Goal: Information Seeking & Learning: Understand process/instructions

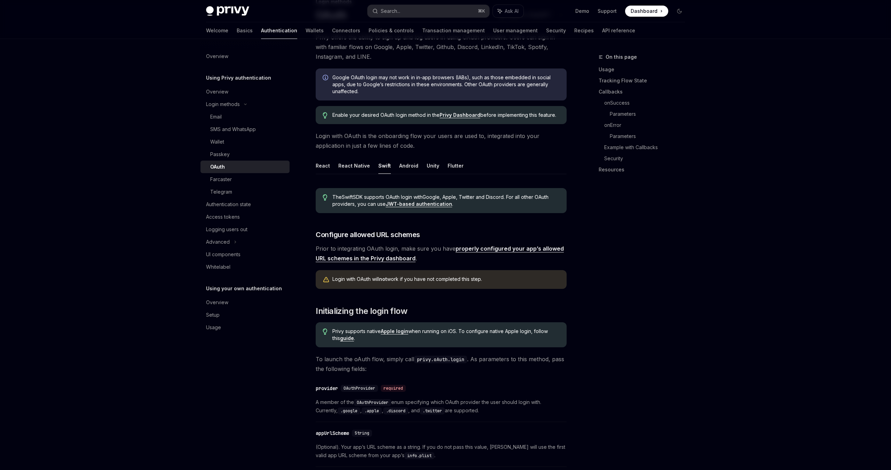
scroll to position [109, 0]
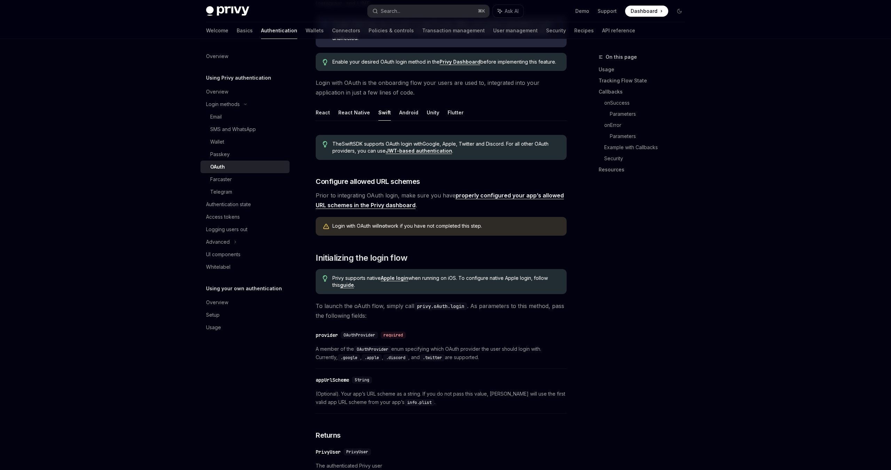
click at [473, 198] on link "properly configured your app’s allowed URL schemes in the Privy dashboard" at bounding box center [440, 200] width 248 height 17
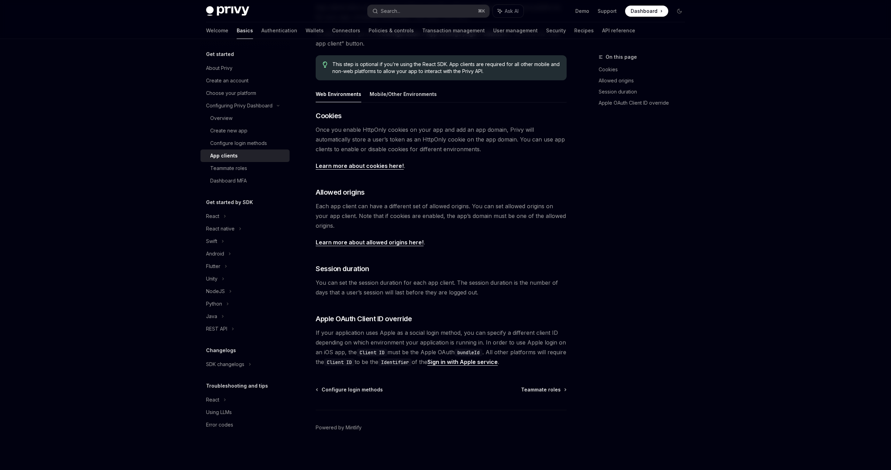
scroll to position [39, 0]
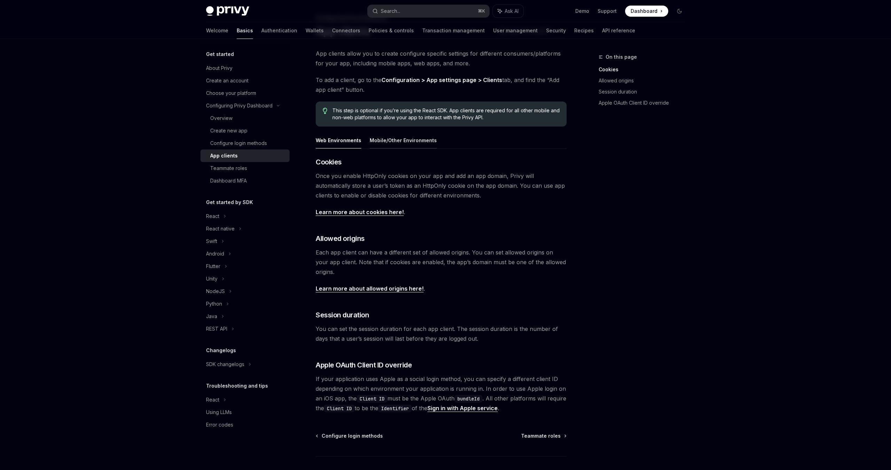
click at [407, 145] on button "Mobile/Other Environments" at bounding box center [402, 140] width 67 height 16
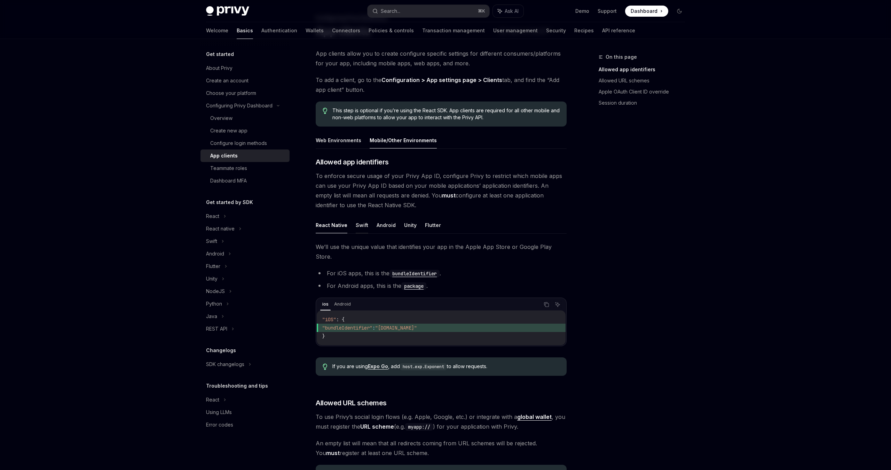
click at [362, 225] on button "Swift" at bounding box center [362, 225] width 13 height 16
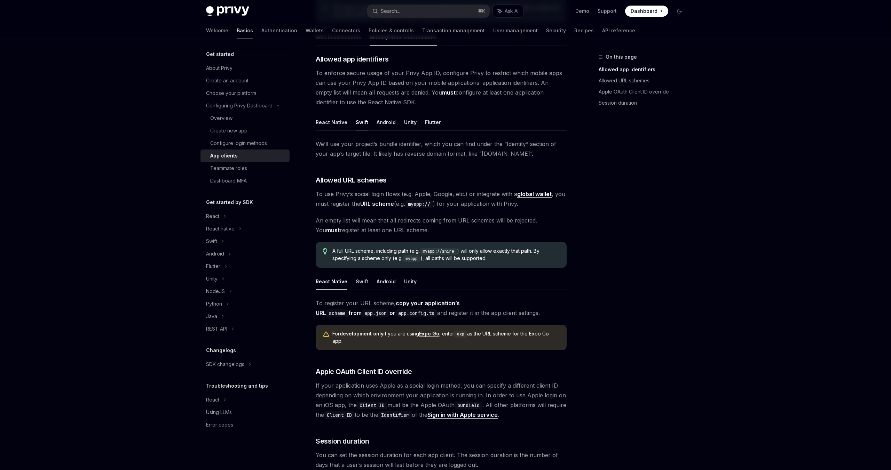
scroll to position [158, 0]
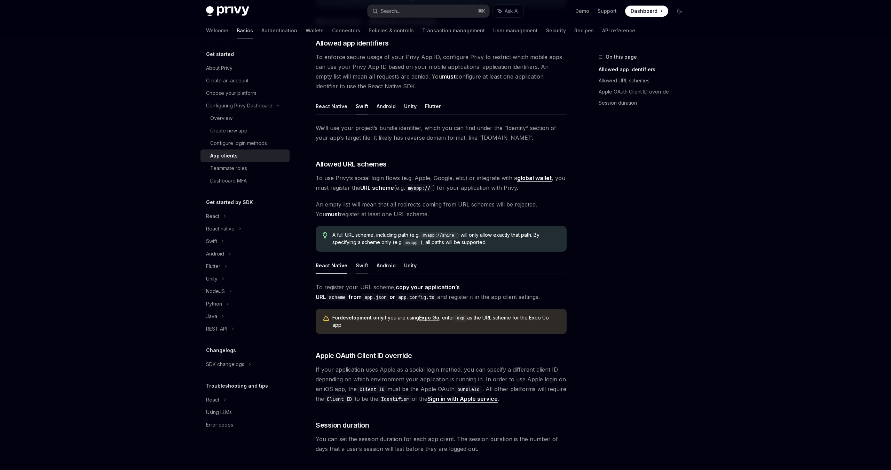
click at [359, 267] on button "Swift" at bounding box center [362, 265] width 13 height 16
type textarea "*"
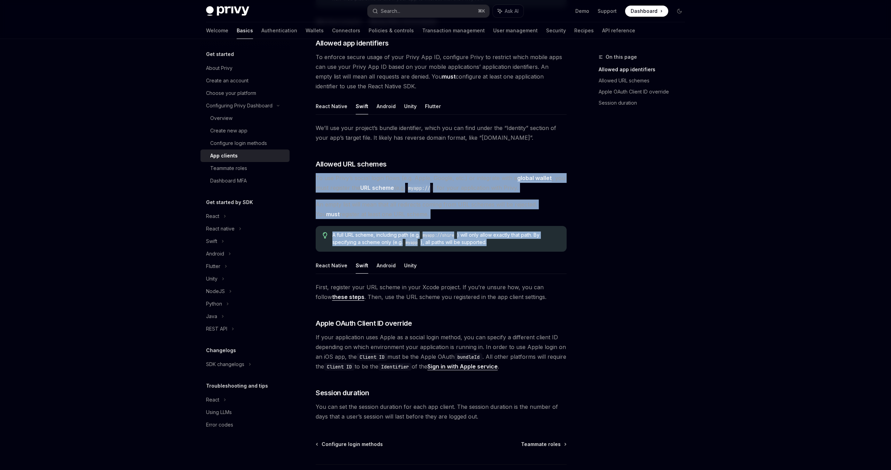
drag, startPoint x: 316, startPoint y: 177, endPoint x: 504, endPoint y: 241, distance: 199.0
click at [504, 241] on div "​ Allowed app identifiers To enforce secure usage of your Privy App ID, configu…" at bounding box center [441, 229] width 251 height 383
copy div "To use Privy’s social login flows (e.g. Apple, Google, etc.) or integrate with …"
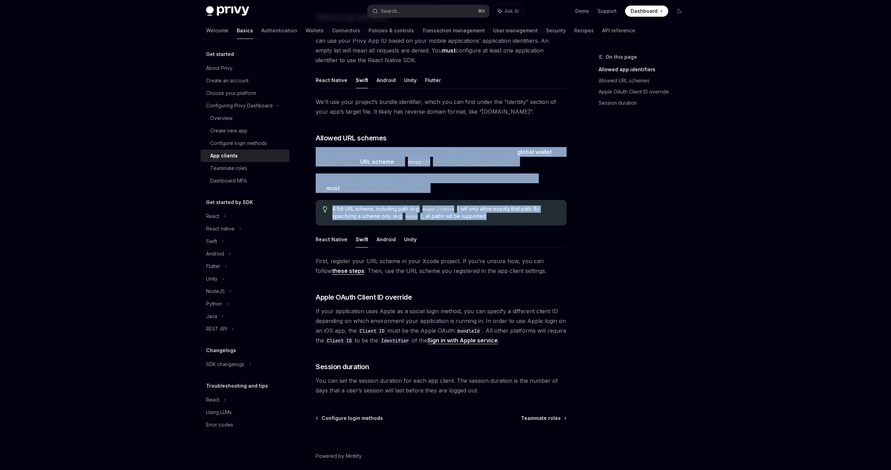
scroll to position [213, 0]
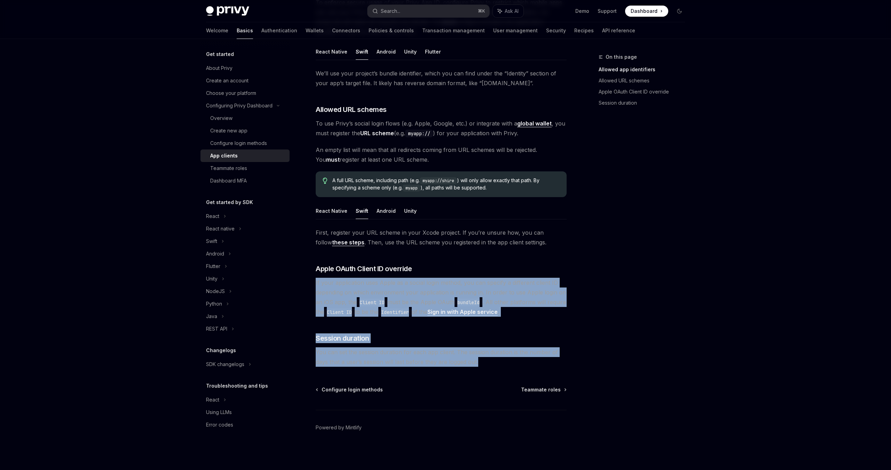
drag, startPoint x: 315, startPoint y: 281, endPoint x: 491, endPoint y: 362, distance: 194.0
click at [491, 362] on div "Configuring Privy Dashboard App clients OpenAI Open in ChatGPT OpenAI Open in C…" at bounding box center [376, 155] width 384 height 630
copy div "If your application uses Apple as a social login method, you can specify a diff…"
click at [379, 283] on span "If your application uses Apple as a social login method, you can specify a diff…" at bounding box center [441, 297] width 251 height 39
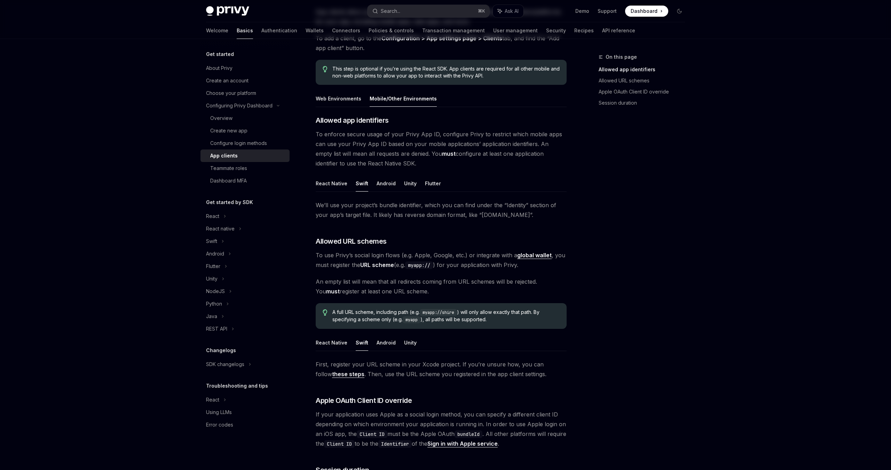
scroll to position [0, 0]
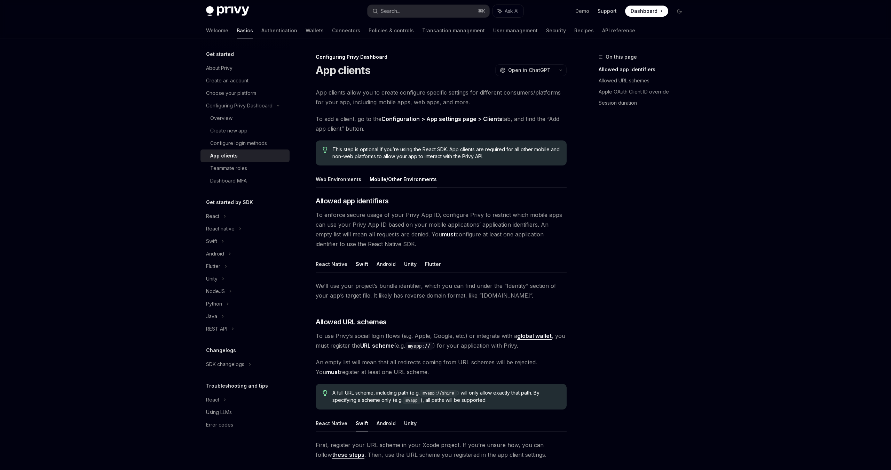
click at [603, 11] on link "Support" at bounding box center [606, 11] width 19 height 7
click at [609, 9] on link "Support" at bounding box center [606, 11] width 19 height 7
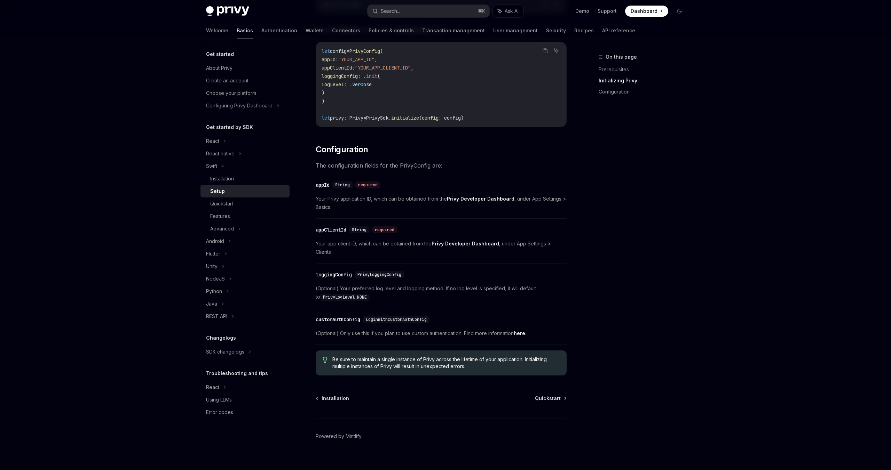
scroll to position [211, 0]
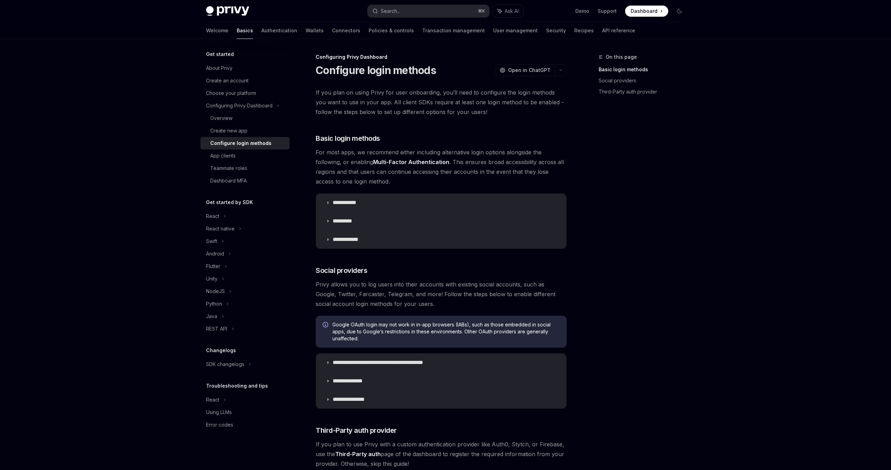
scroll to position [195, 0]
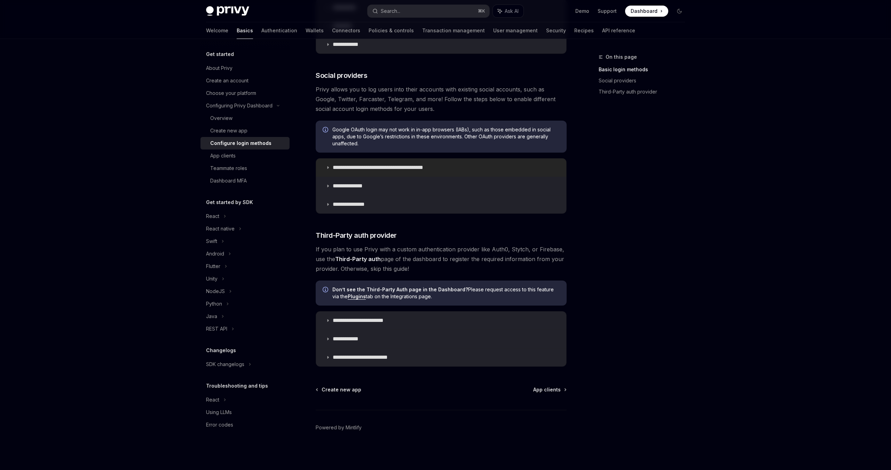
click at [328, 170] on summary "**********" at bounding box center [441, 168] width 250 height 18
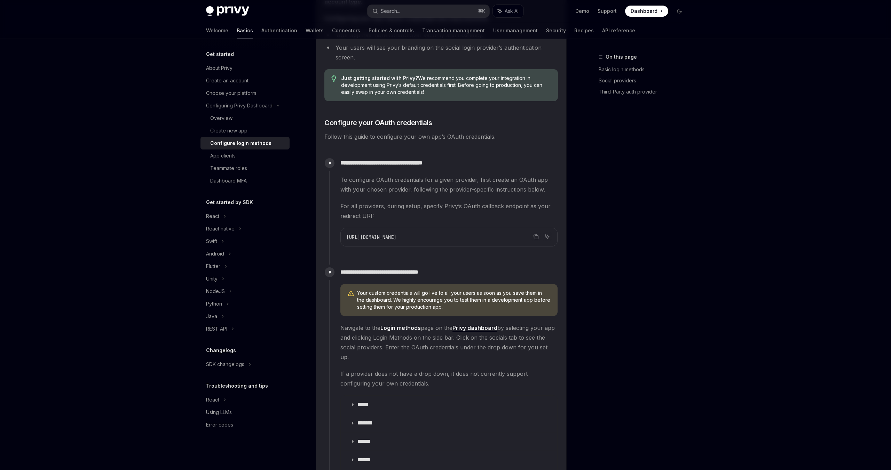
scroll to position [511, 0]
click at [535, 236] on icon "Copy the contents from the code block" at bounding box center [536, 236] width 6 height 6
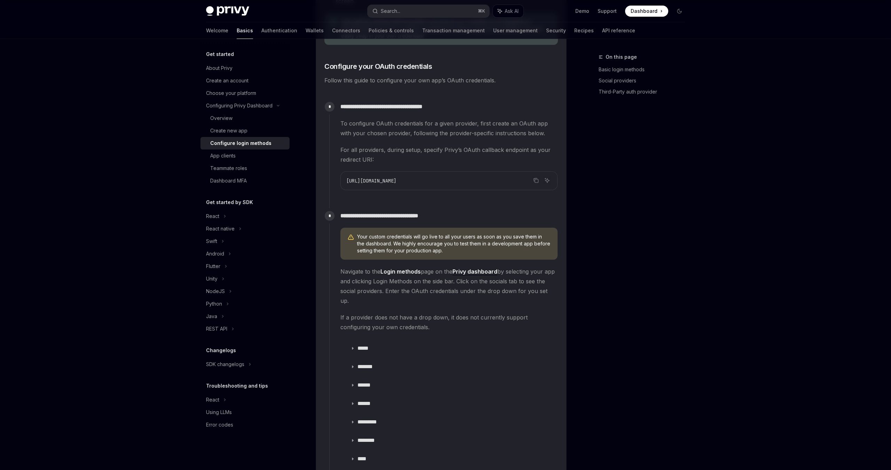
scroll to position [568, 0]
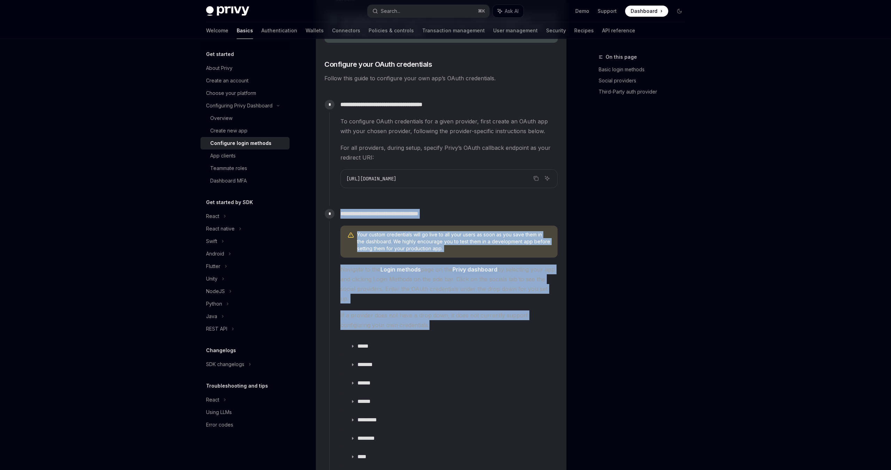
drag, startPoint x: 340, startPoint y: 214, endPoint x: 409, endPoint y: 312, distance: 120.4
click at [409, 312] on div "**********" at bounding box center [443, 366] width 229 height 320
copy div "**********"
click at [351, 344] on icon at bounding box center [352, 346] width 4 height 4
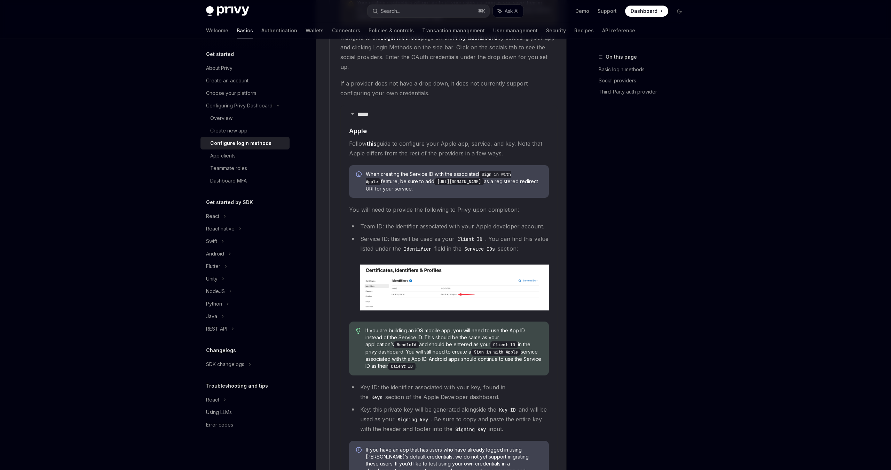
scroll to position [801, 0]
drag, startPoint x: 533, startPoint y: 171, endPoint x: 422, endPoint y: 172, distance: 111.3
click at [434, 178] on code "https://auth.privy.io/api/v1/oauth/callback" at bounding box center [458, 181] width 49 height 7
copy code "https://auth.privy.io/api/v1/oauth/callback"
click at [484, 178] on code "https://auth.privy.io/api/v1/oauth/callback" at bounding box center [458, 181] width 49 height 7
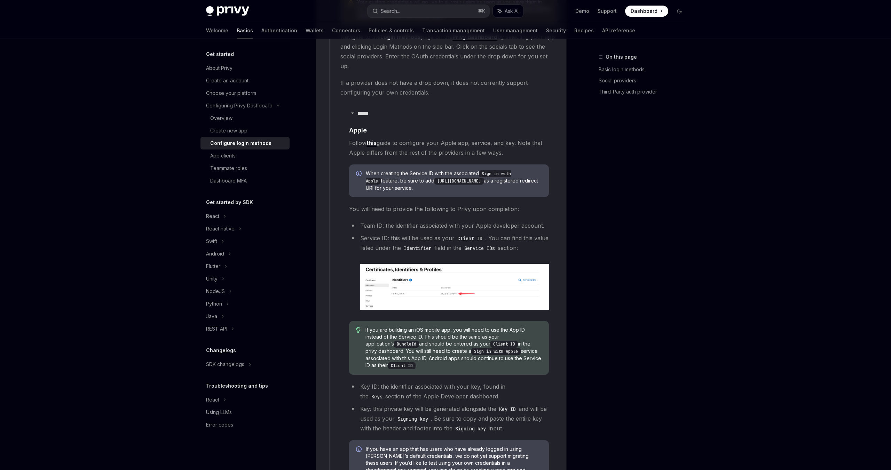
drag, startPoint x: 422, startPoint y: 171, endPoint x: 531, endPoint y: 172, distance: 108.9
click at [484, 178] on code "https://auth.privy.io/api/v1/oauth/callback" at bounding box center [458, 181] width 49 height 7
copy code "https://auth.privy.io/api/v1/oauth/callback"
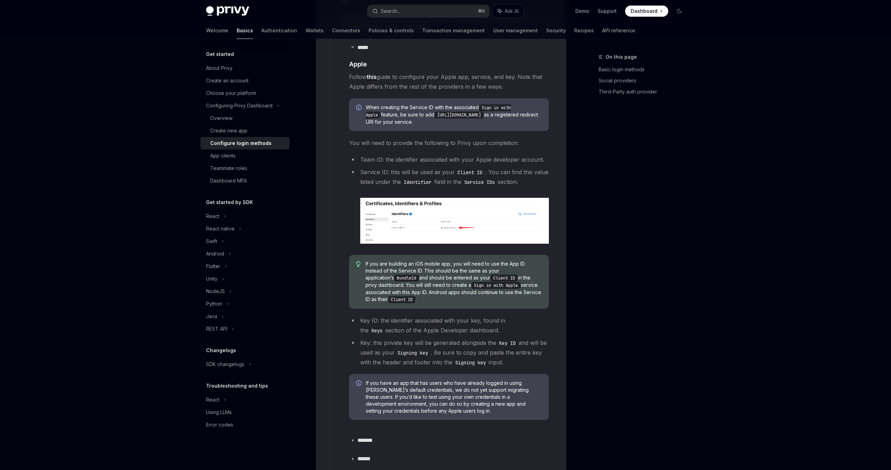
scroll to position [870, 0]
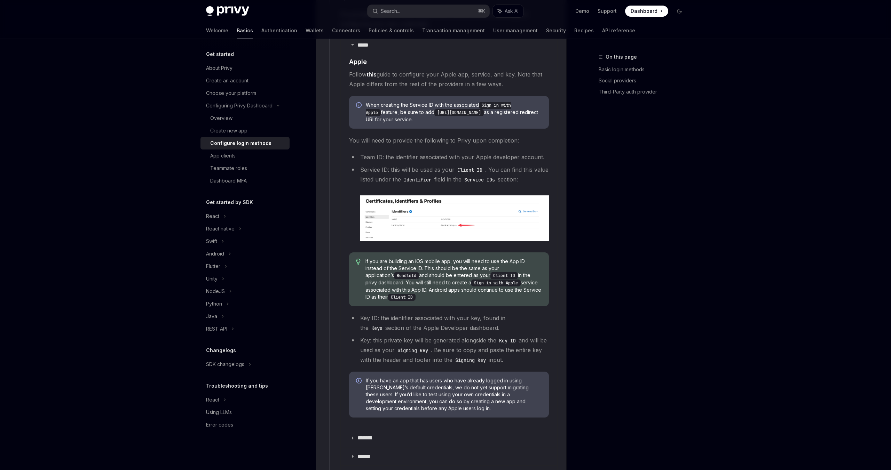
click at [457, 215] on img at bounding box center [454, 219] width 189 height 46
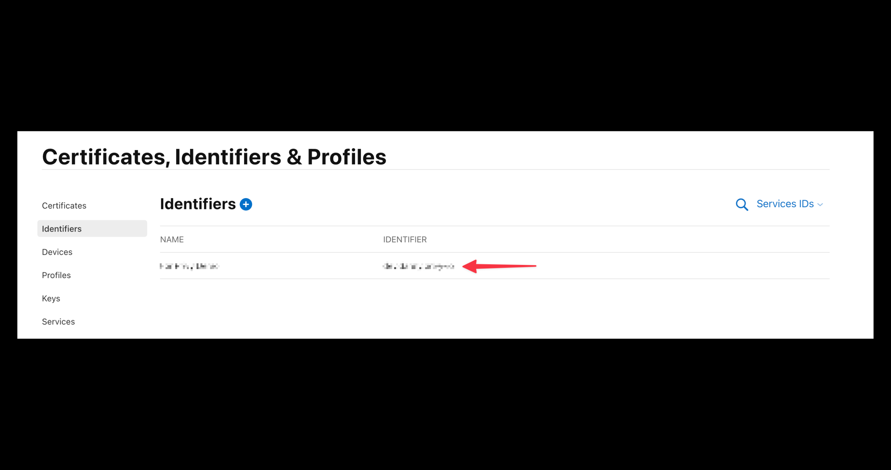
click at [452, 327] on img at bounding box center [445, 235] width 856 height 208
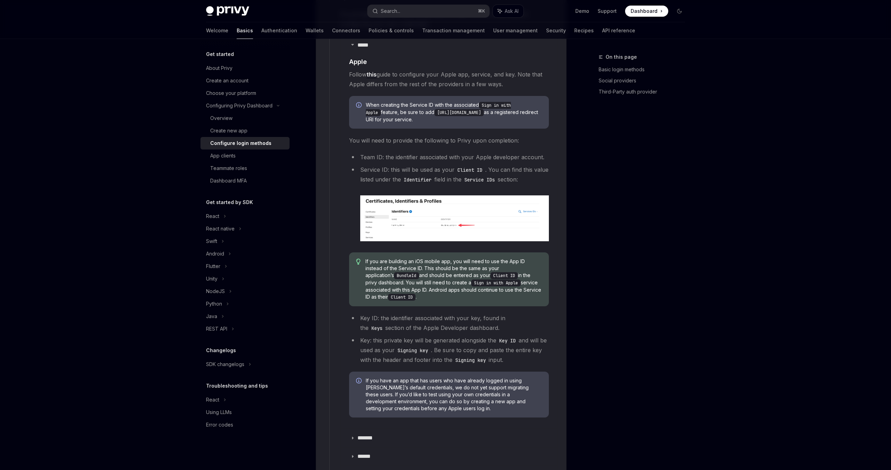
click at [495, 196] on img at bounding box center [454, 219] width 189 height 46
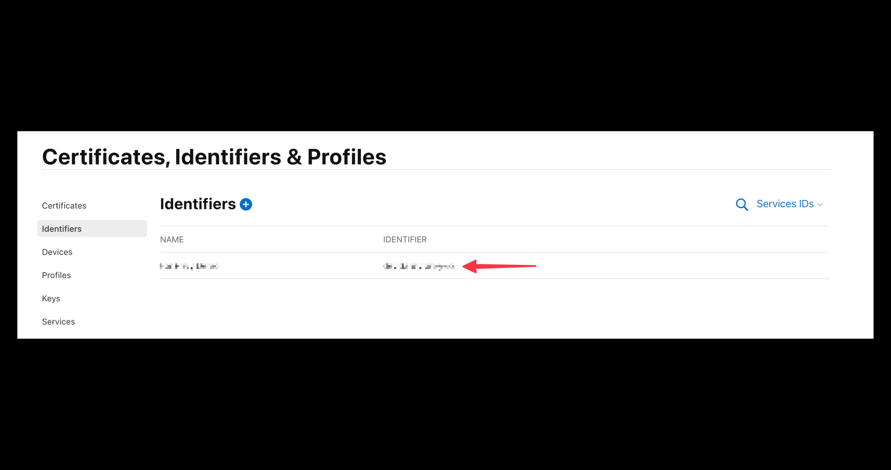
click at [451, 336] on img at bounding box center [445, 235] width 856 height 208
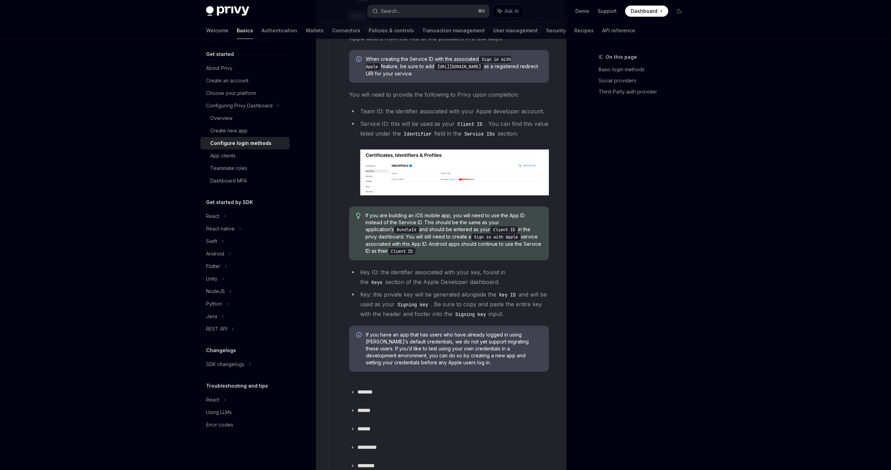
scroll to position [916, 0]
drag, startPoint x: 440, startPoint y: 242, endPoint x: 360, endPoint y: 207, distance: 87.4
click at [360, 207] on div "If you are building an iOS mobile app, you will need to use the App ID instead …" at bounding box center [449, 233] width 200 height 54
copy span "If you are building an iOS mobile app, you will need to use the App ID instead …"
click at [305, 33] on link "Wallets" at bounding box center [314, 30] width 18 height 17
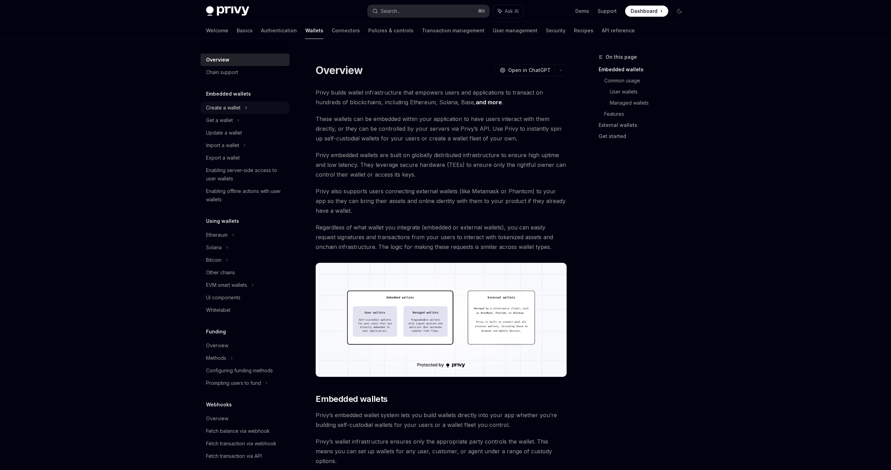
click at [221, 111] on div "Create a wallet" at bounding box center [223, 108] width 34 height 8
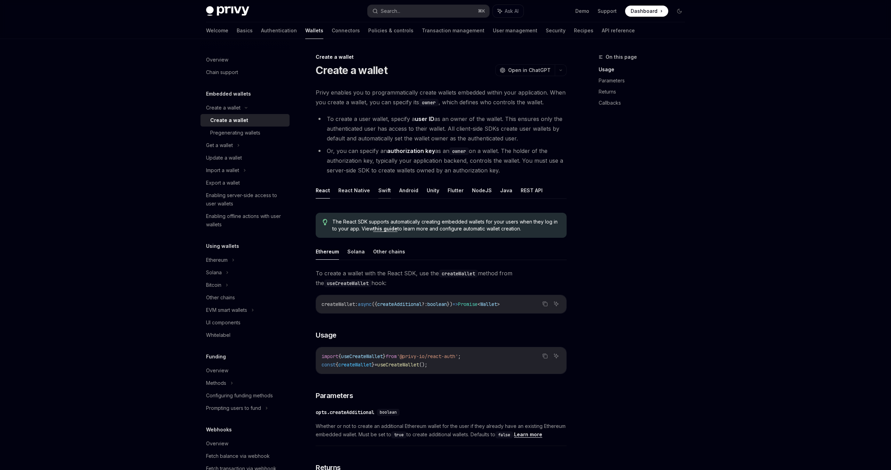
click at [384, 191] on button "Swift" at bounding box center [384, 190] width 13 height 16
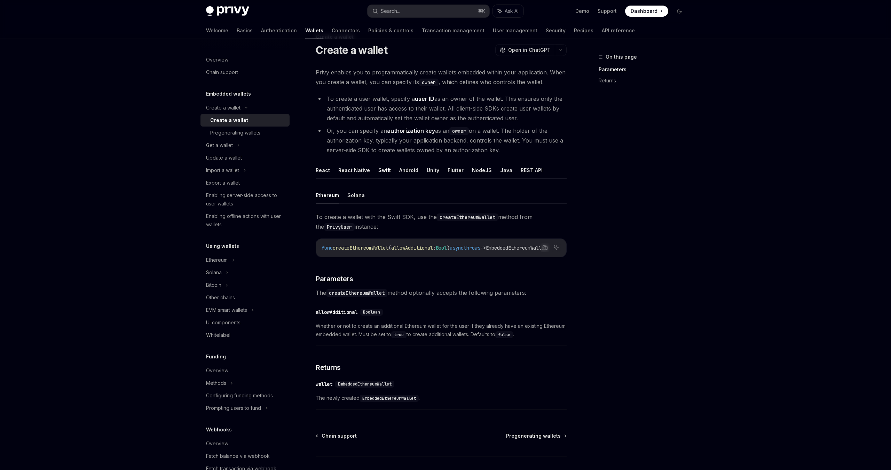
scroll to position [22, 0]
click at [357, 193] on button "Solana" at bounding box center [355, 193] width 17 height 16
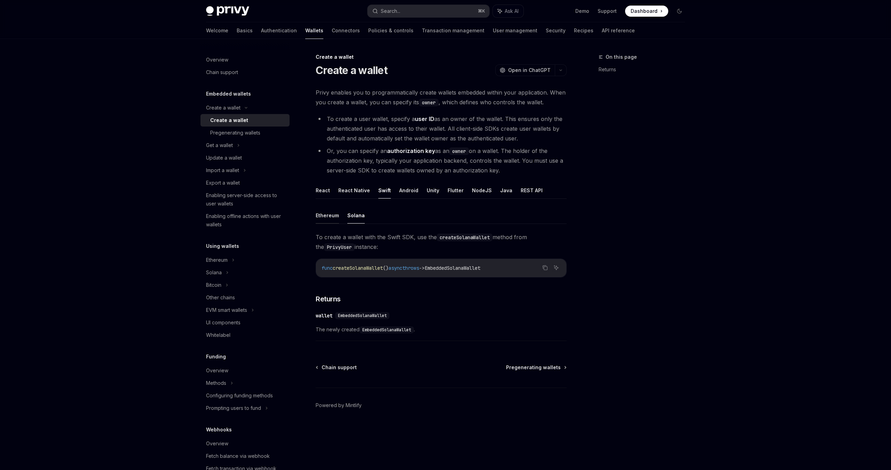
click at [333, 216] on button "Ethereum" at bounding box center [327, 215] width 23 height 16
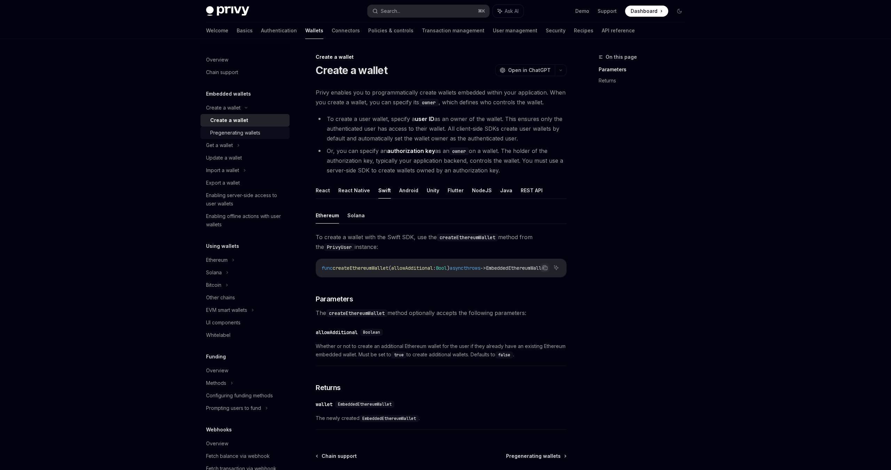
click at [246, 134] on div "Pregenerating wallets" at bounding box center [235, 133] width 50 height 8
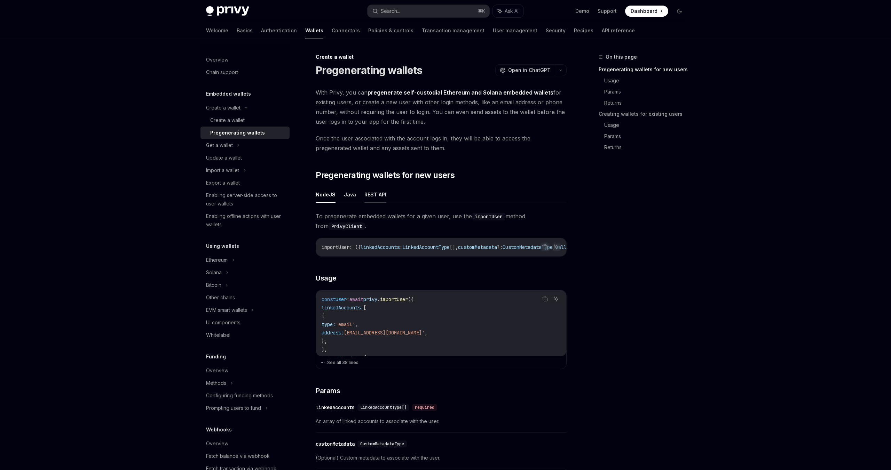
click at [372, 191] on button "REST API" at bounding box center [375, 194] width 22 height 16
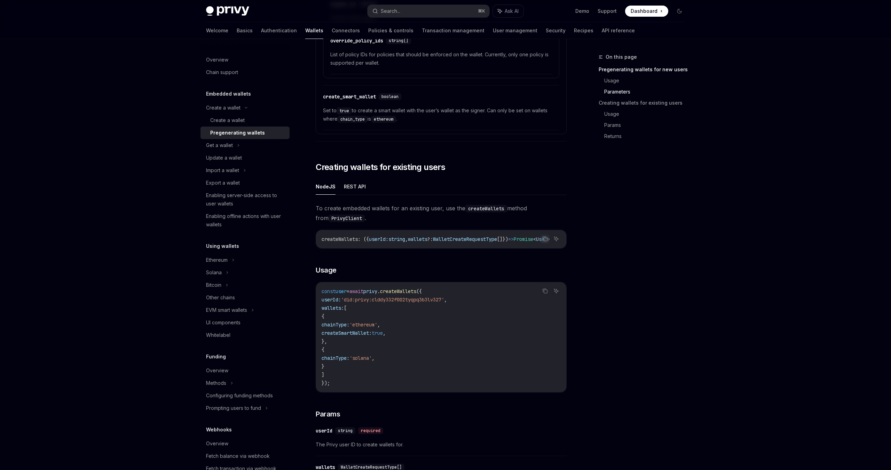
scroll to position [988, 0]
click at [358, 182] on button "REST API" at bounding box center [355, 185] width 22 height 16
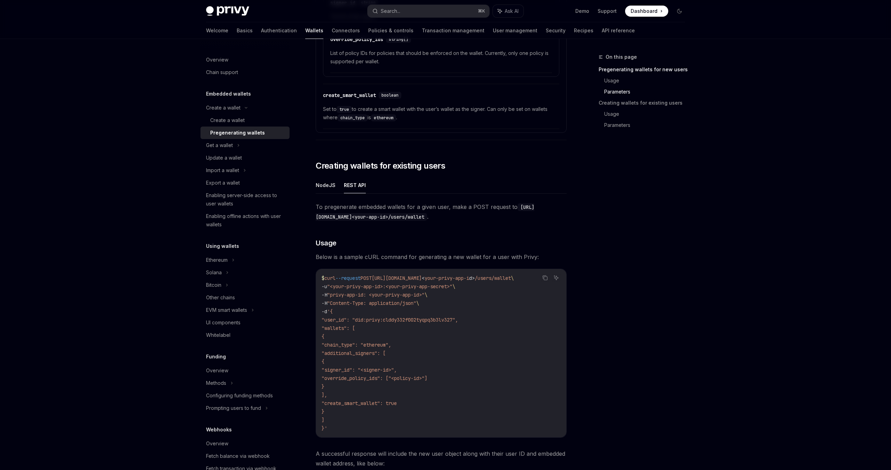
click at [339, 185] on ul "NodeJS REST API" at bounding box center [441, 185] width 251 height 17
click at [326, 187] on button "NodeJS" at bounding box center [326, 185] width 20 height 16
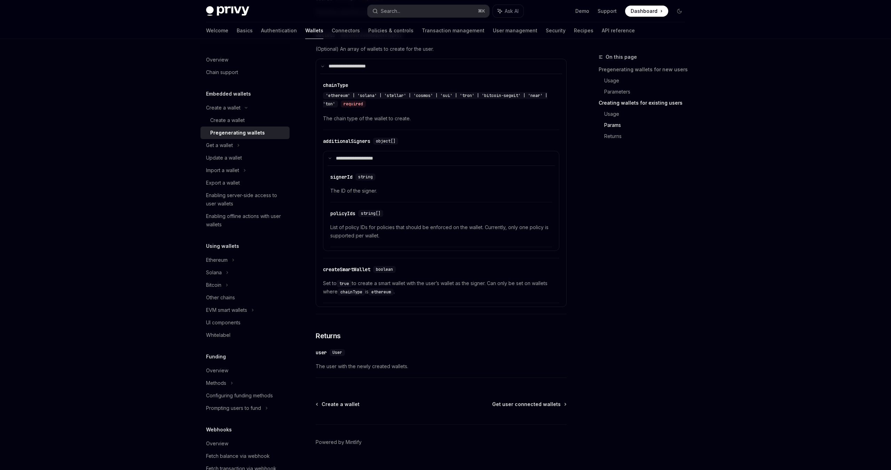
scroll to position [1436, 0]
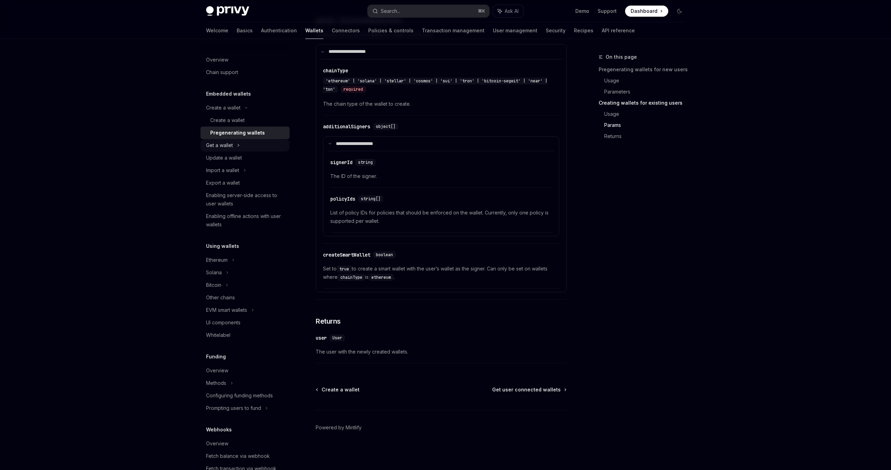
click at [236, 148] on div "Get a wallet" at bounding box center [244, 145] width 89 height 13
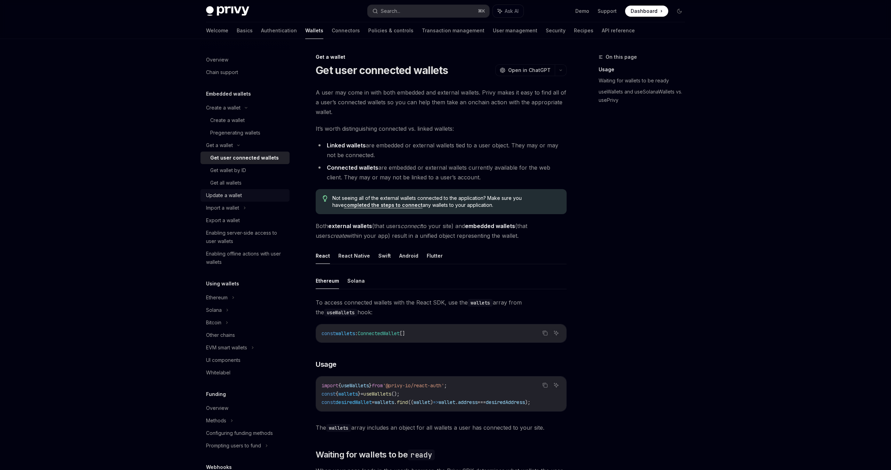
click at [232, 190] on link "Update a wallet" at bounding box center [244, 195] width 89 height 13
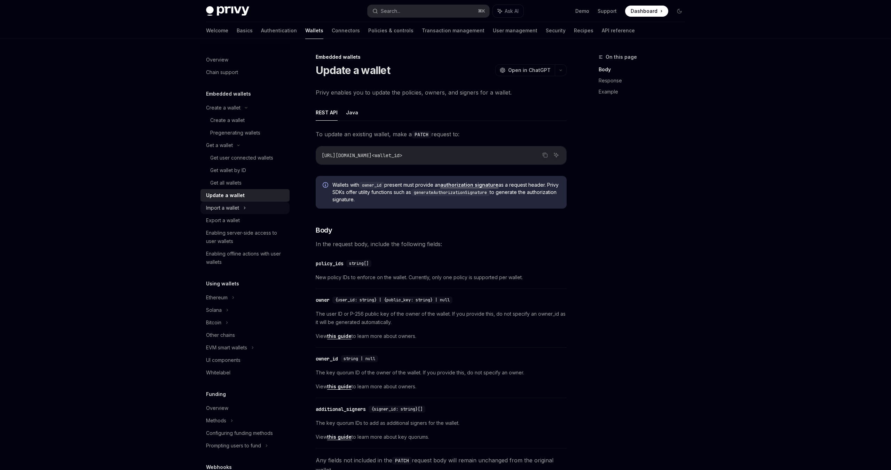
click at [239, 209] on div "Import a wallet" at bounding box center [222, 208] width 33 height 8
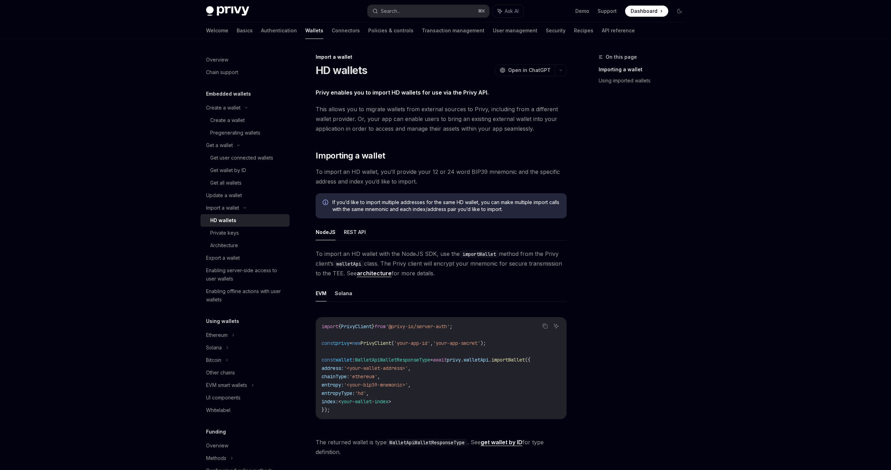
click at [392, 117] on span "This allows you to migrate wallets from external sources to Privy, including fr…" at bounding box center [441, 118] width 251 height 29
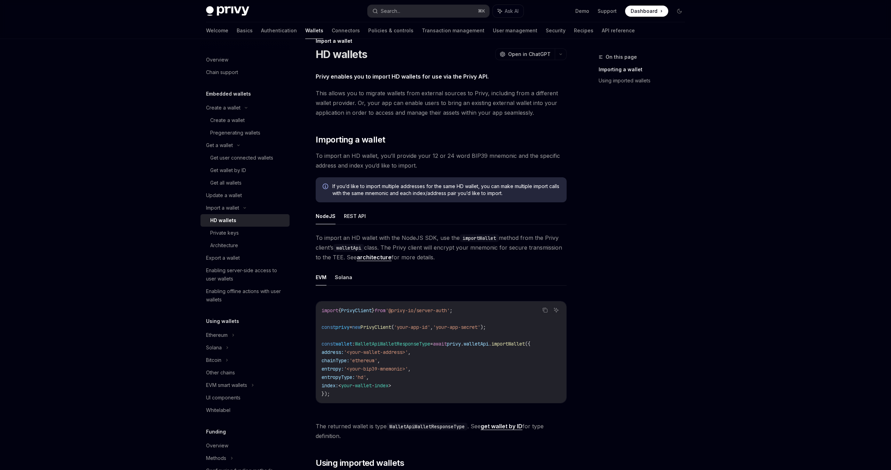
scroll to position [18, 0]
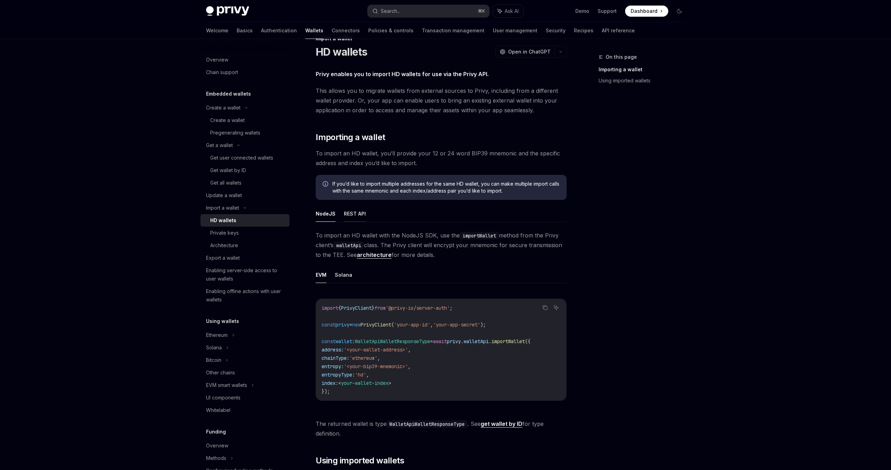
click at [359, 218] on button "REST API" at bounding box center [355, 214] width 22 height 16
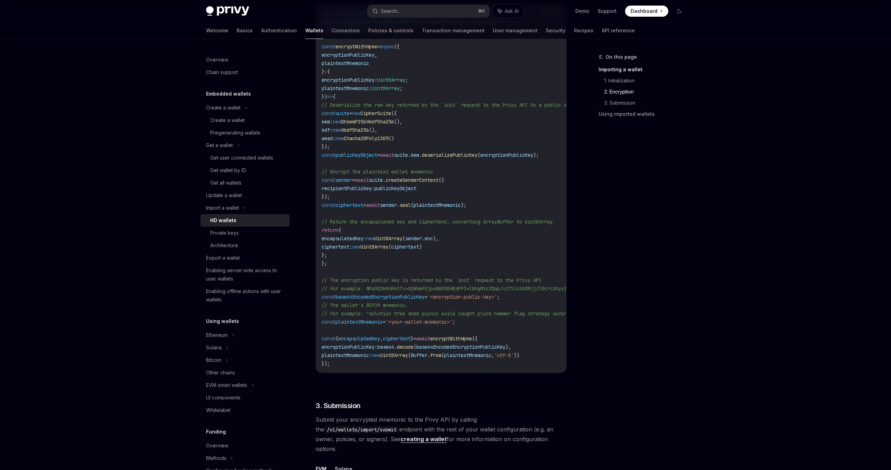
scroll to position [779, 0]
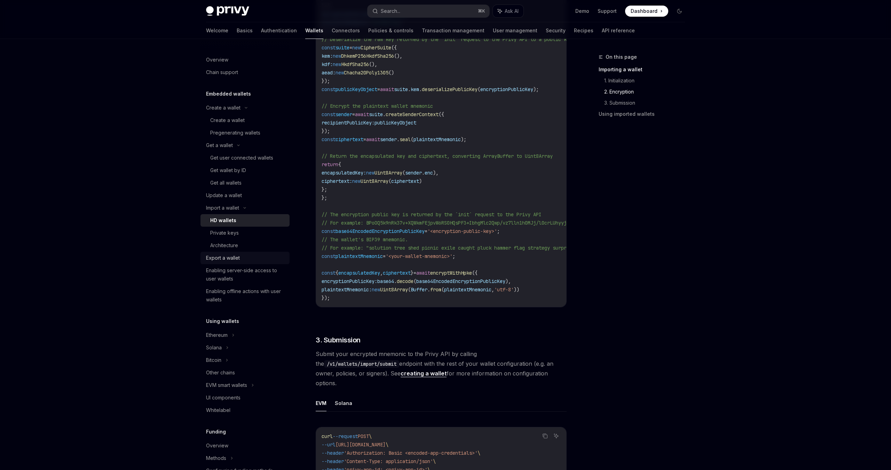
click at [248, 255] on div "Export a wallet" at bounding box center [245, 258] width 79 height 8
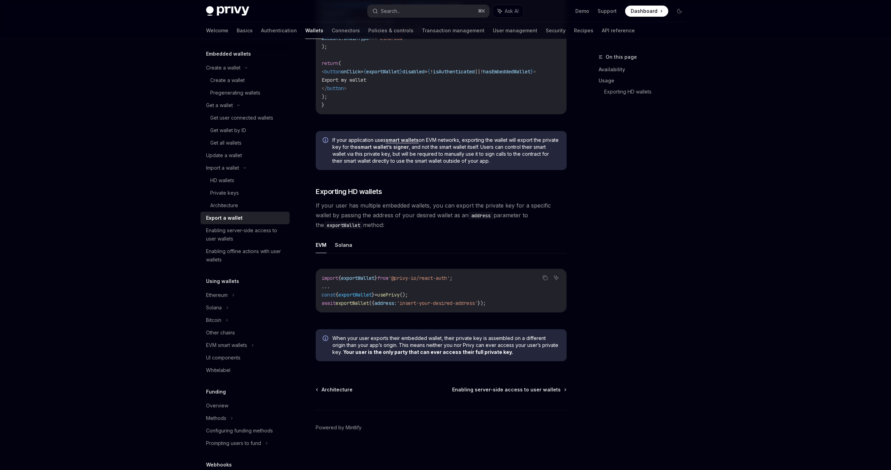
scroll to position [42, 0]
click at [222, 109] on div "Solana" at bounding box center [244, 103] width 89 height 13
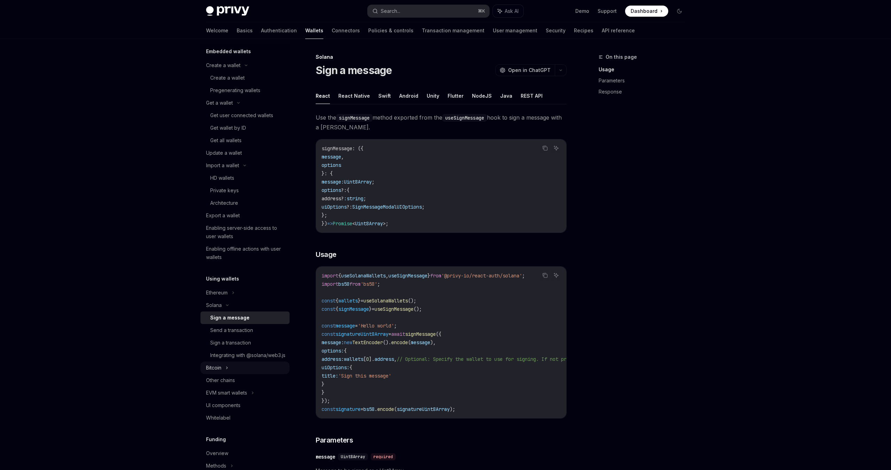
click at [218, 372] on div "Bitcoin" at bounding box center [213, 368] width 15 height 8
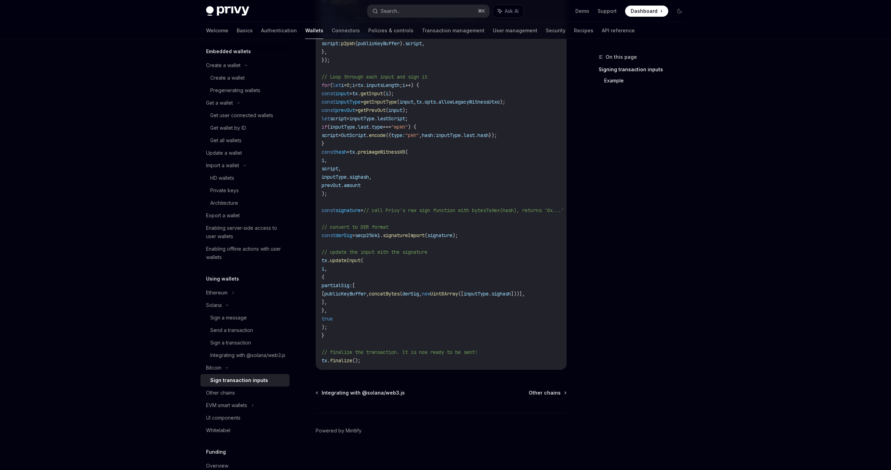
scroll to position [363, 0]
click at [230, 80] on div "Create a wallet" at bounding box center [227, 78] width 34 height 8
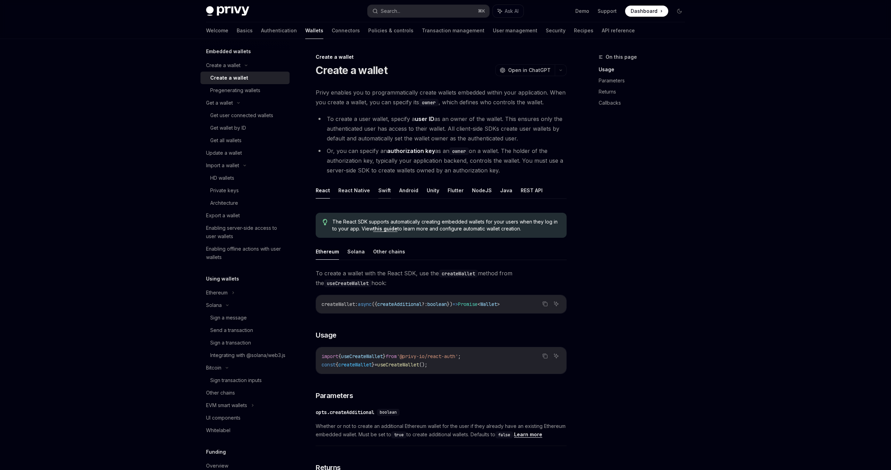
click at [385, 192] on button "Swift" at bounding box center [384, 190] width 13 height 16
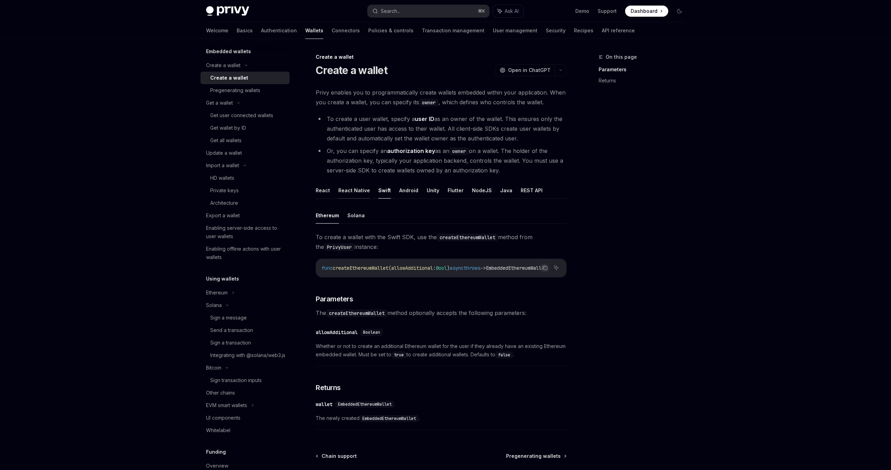
click at [355, 190] on button "React Native" at bounding box center [354, 190] width 32 height 16
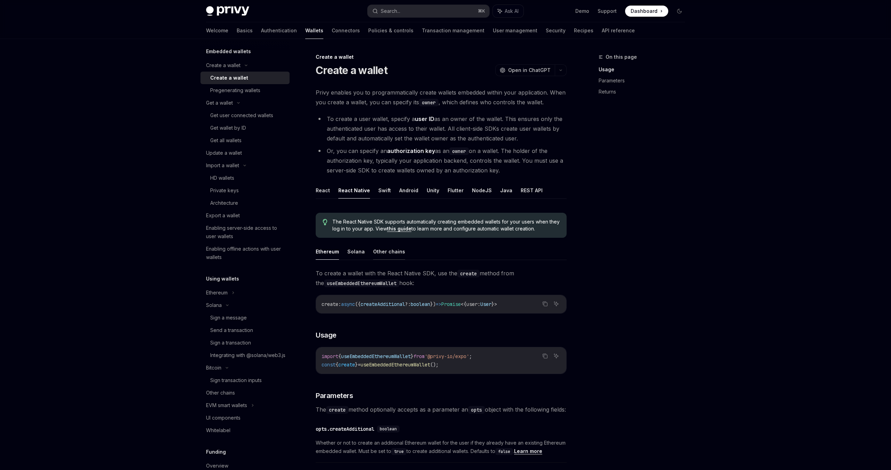
click at [393, 247] on button "Other chains" at bounding box center [389, 252] width 32 height 16
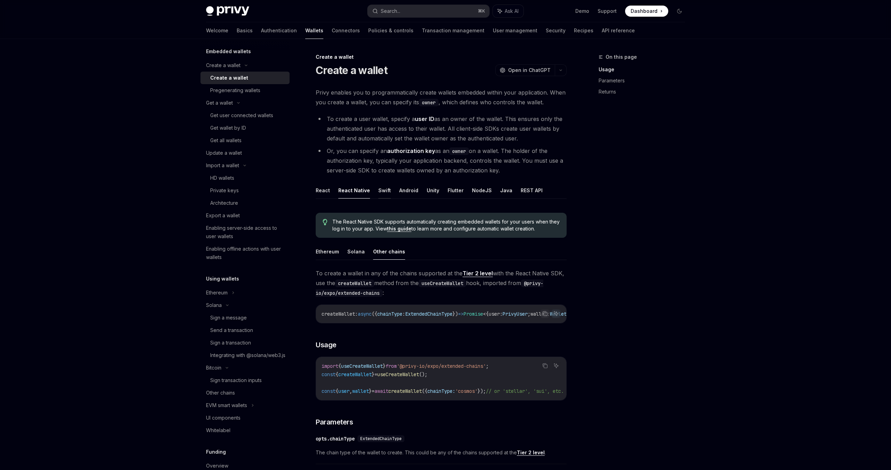
click at [382, 190] on button "Swift" at bounding box center [384, 190] width 13 height 16
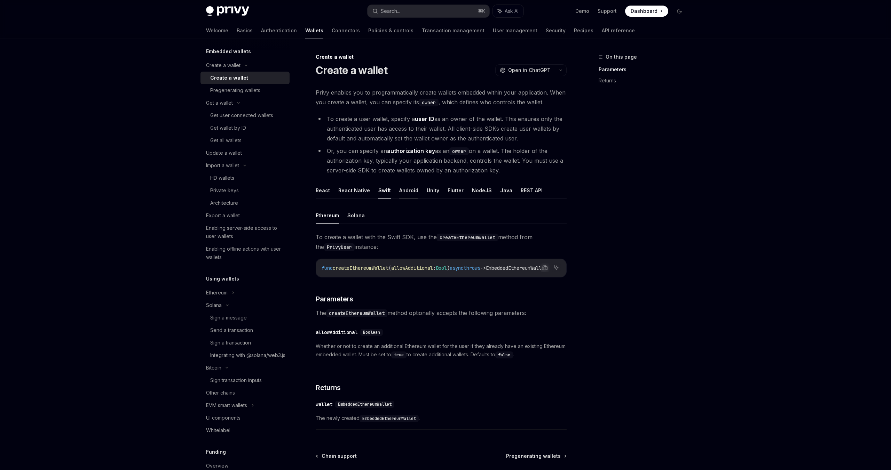
click at [400, 190] on button "Android" at bounding box center [408, 190] width 19 height 16
click at [454, 191] on button "Flutter" at bounding box center [455, 190] width 16 height 16
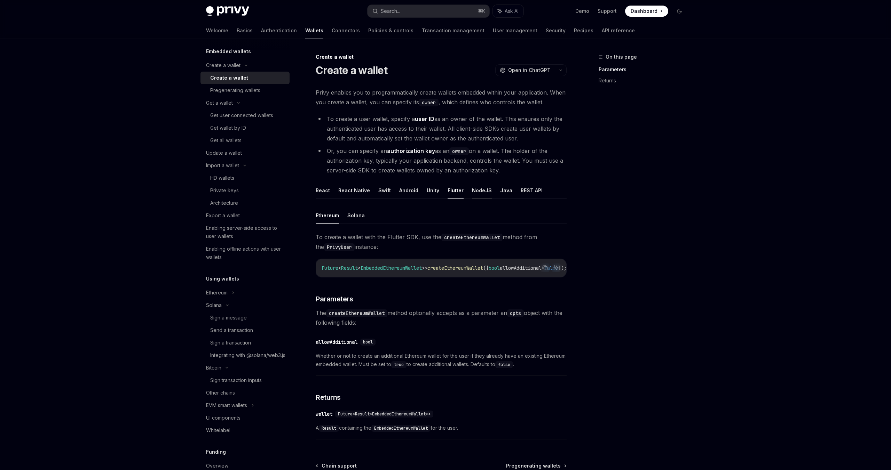
click at [473, 190] on button "NodeJS" at bounding box center [482, 190] width 20 height 16
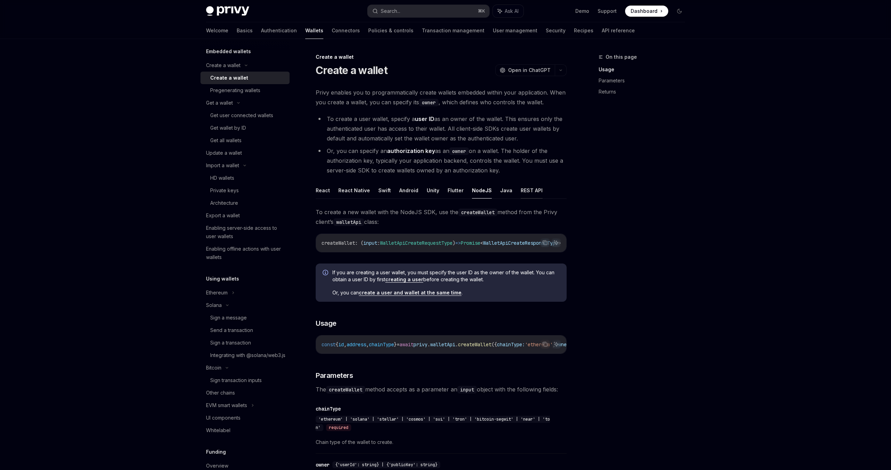
click at [520, 189] on button "REST API" at bounding box center [531, 190] width 22 height 16
type textarea "*"
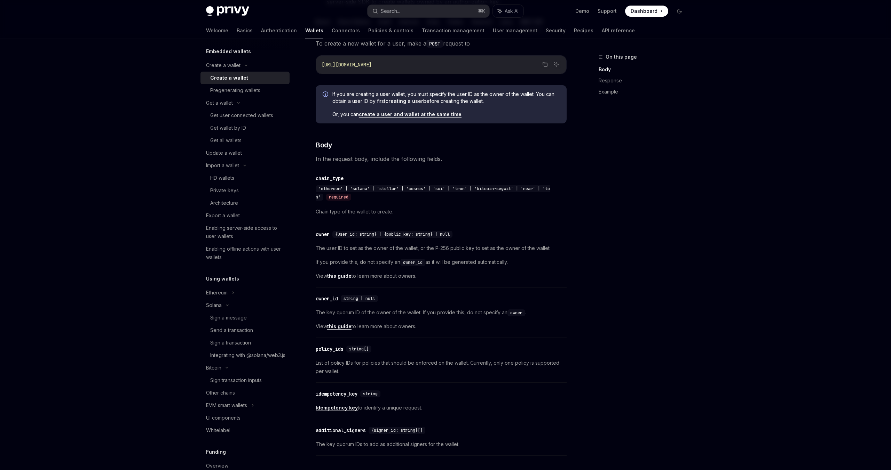
scroll to position [169, 0]
